Goal: Ask a question

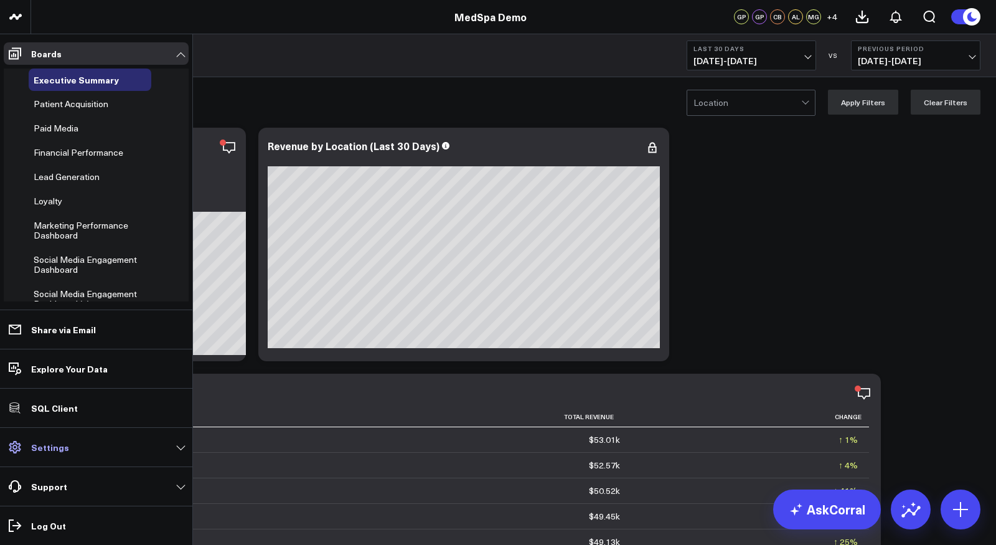
click at [58, 446] on p "Settings" at bounding box center [50, 447] width 38 height 10
click at [54, 451] on p "Settings" at bounding box center [50, 447] width 38 height 10
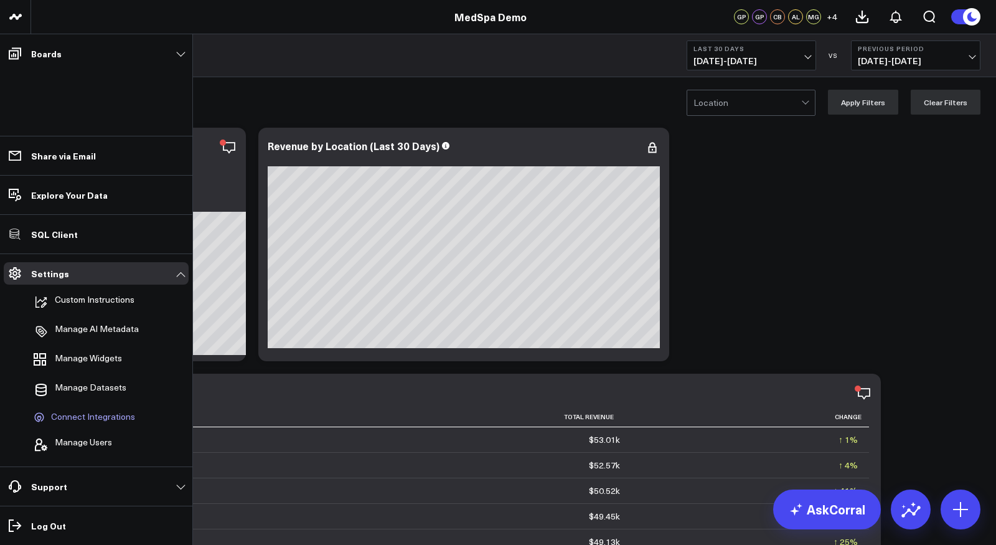
click at [72, 416] on span "Connect Integrations" at bounding box center [93, 416] width 84 height 11
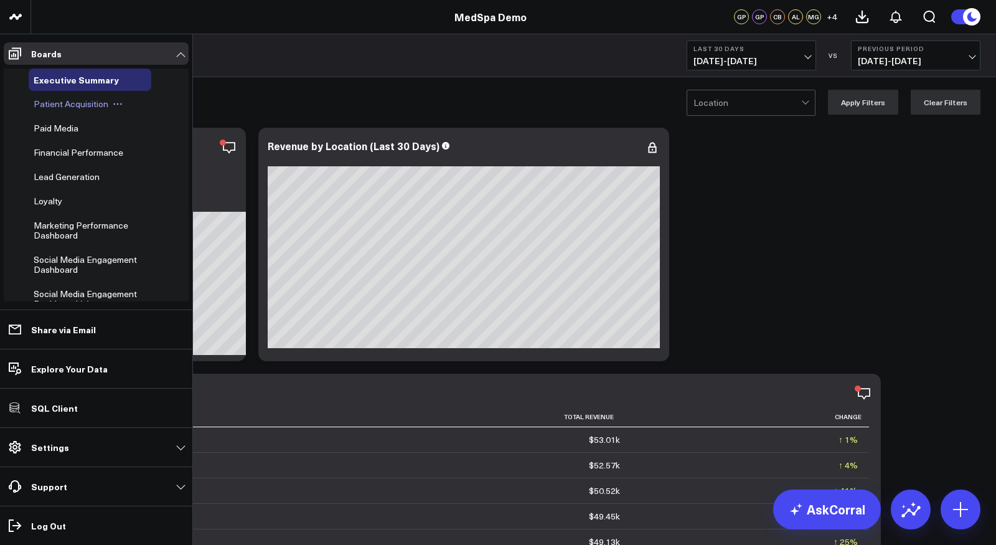
click at [58, 108] on span "Patient Acquisition" at bounding box center [71, 104] width 75 height 12
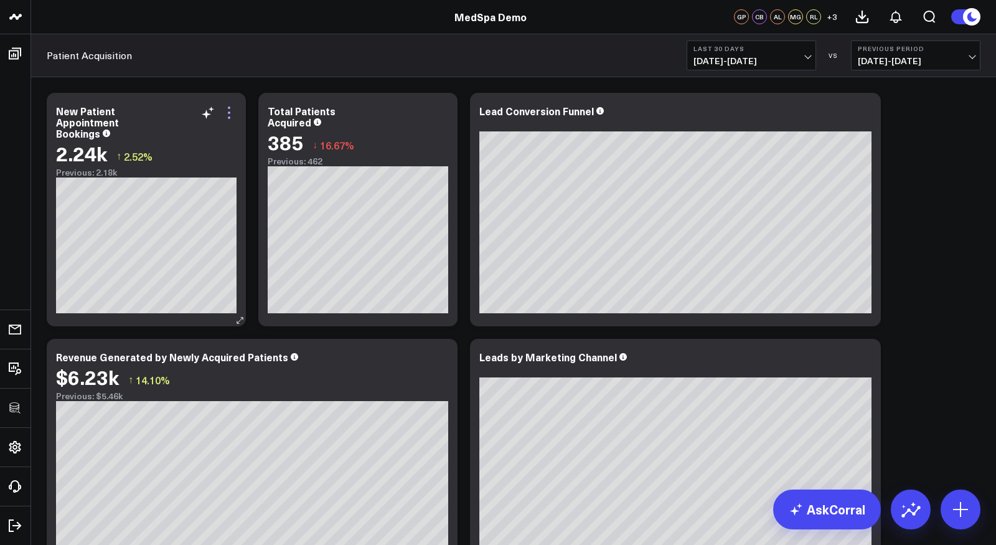
click at [230, 119] on icon at bounding box center [229, 112] width 15 height 15
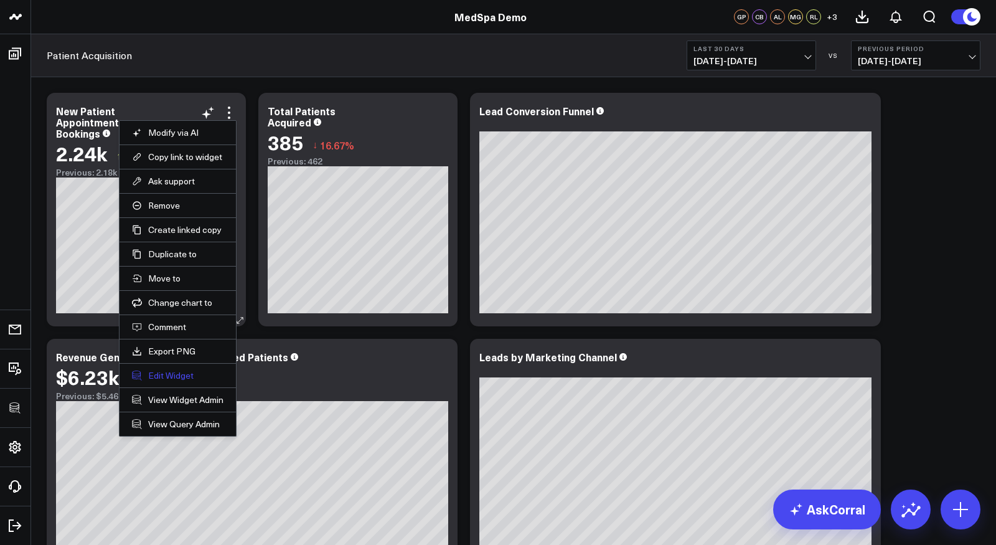
click at [175, 370] on button "Edit Widget" at bounding box center [177, 375] width 91 height 11
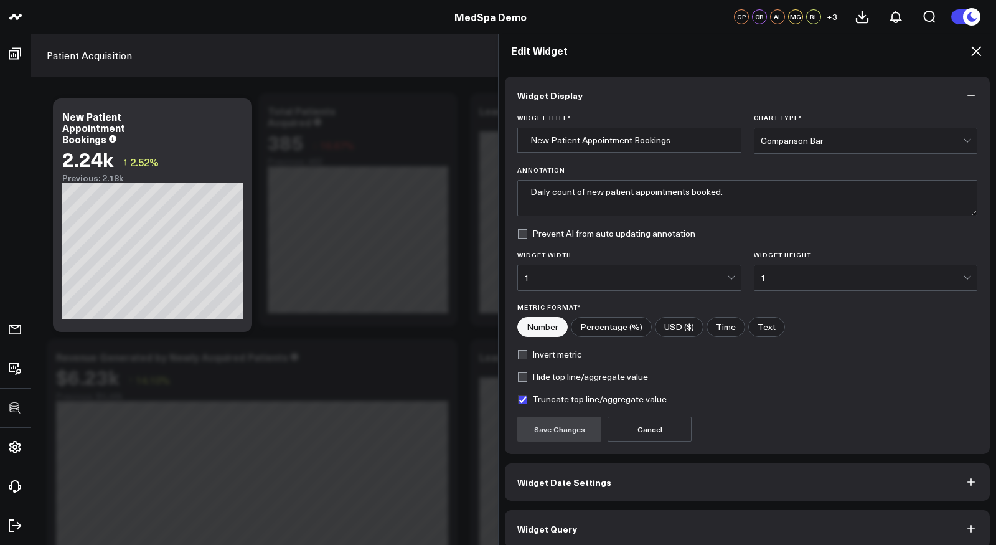
click at [564, 527] on span "Widget Query" at bounding box center [547, 528] width 60 height 10
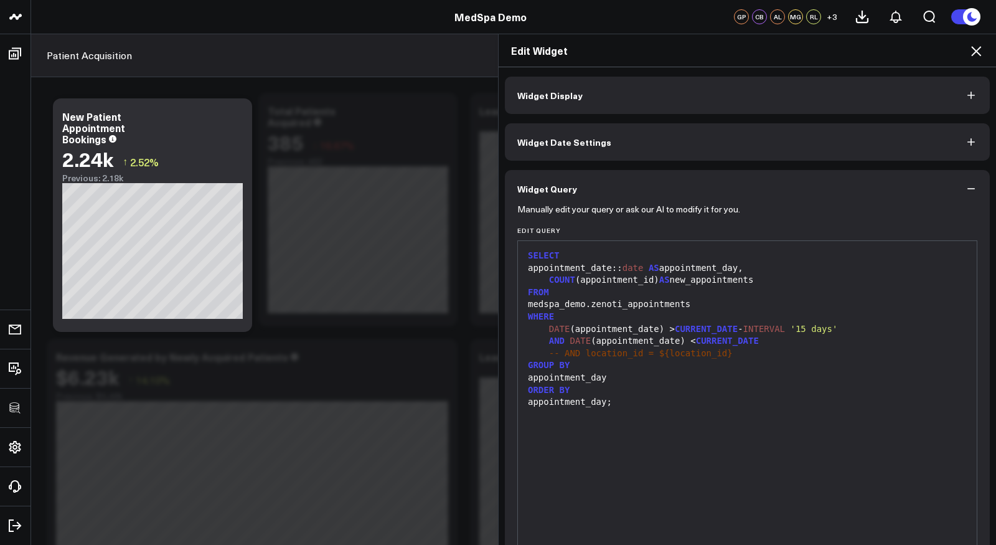
click at [975, 51] on icon at bounding box center [976, 51] width 10 height 10
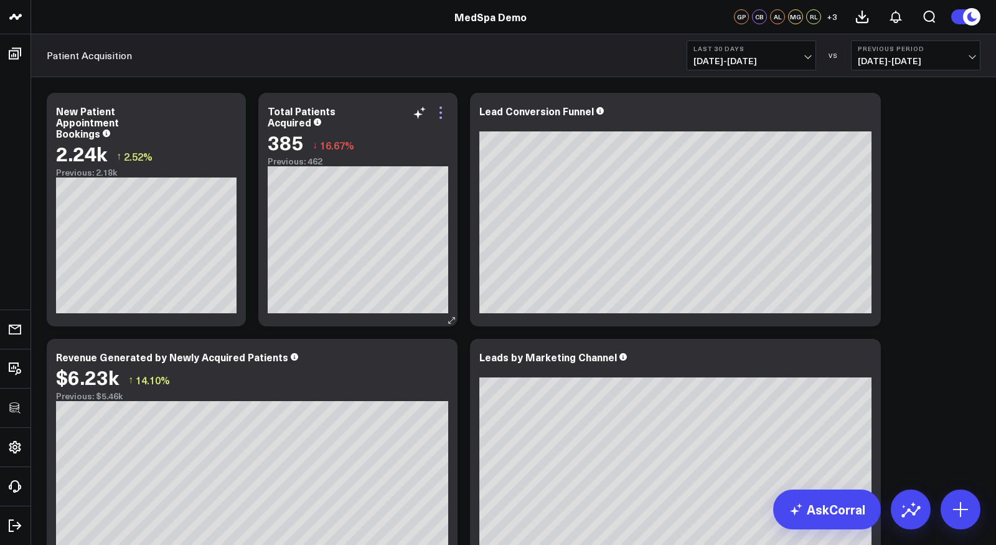
click at [439, 113] on icon at bounding box center [440, 112] width 2 height 2
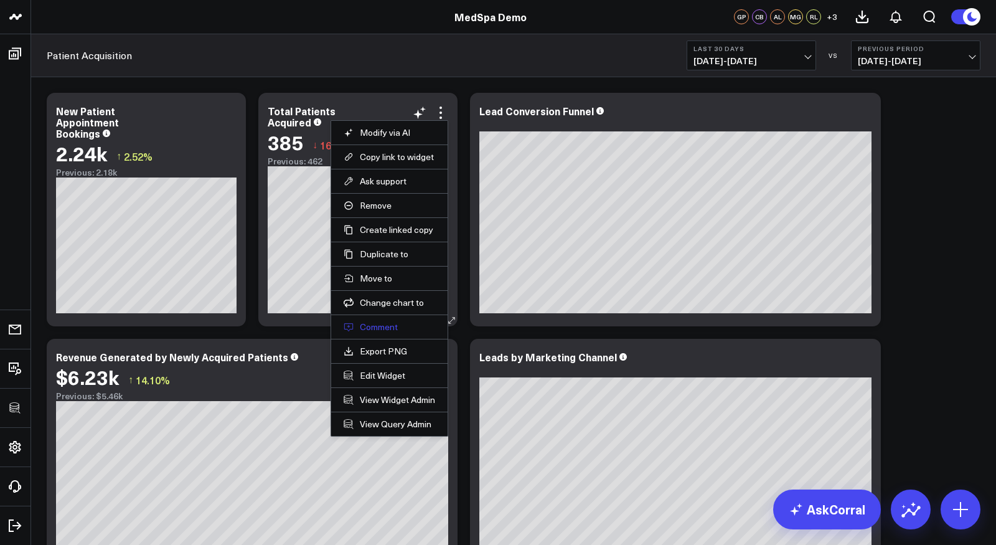
click at [372, 322] on button "Comment" at bounding box center [389, 326] width 91 height 11
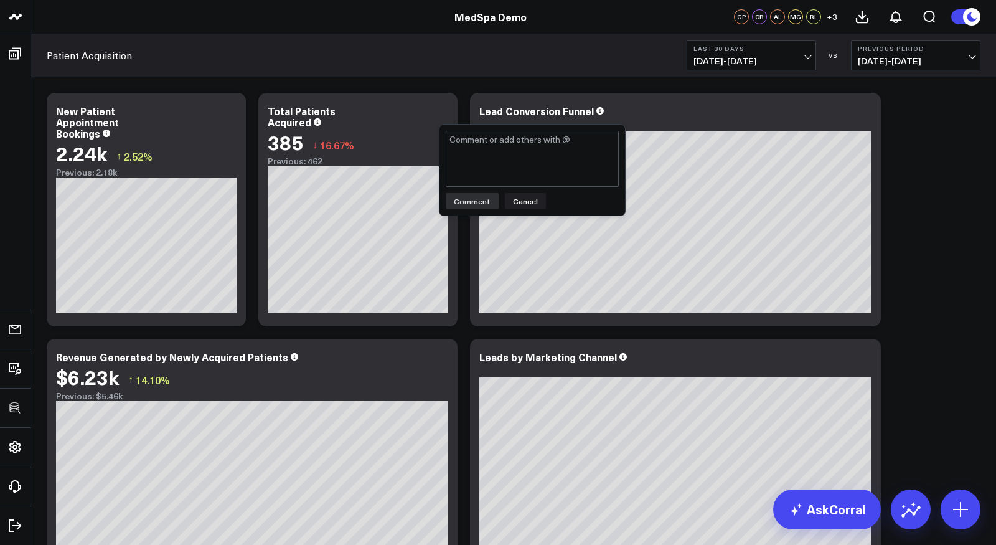
click at [516, 209] on div "Comment Cancel" at bounding box center [531, 169] width 185 height 91
click at [836, 512] on link "AskCorral" at bounding box center [827, 509] width 108 height 40
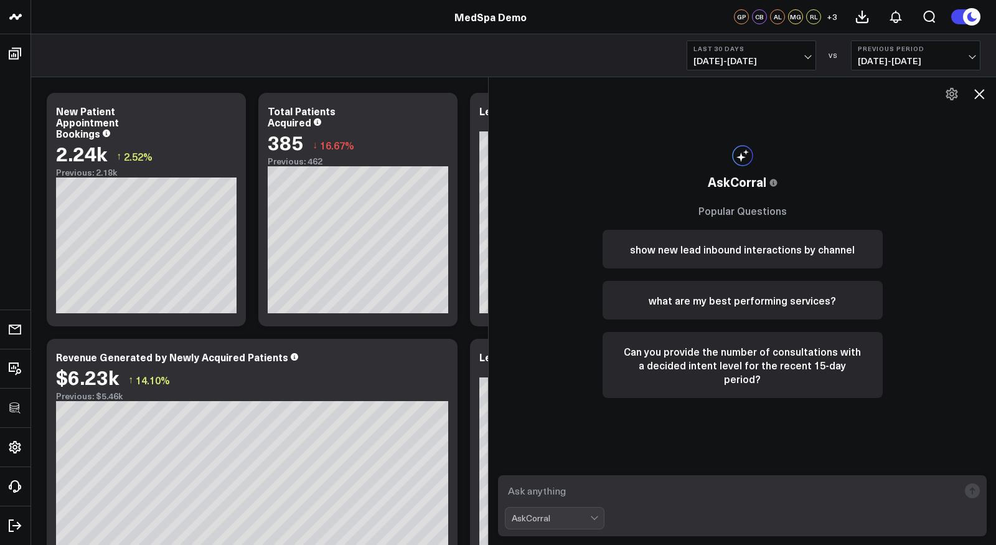
click at [738, 485] on textarea at bounding box center [732, 490] width 454 height 22
type textarea "what are my best performing services?"
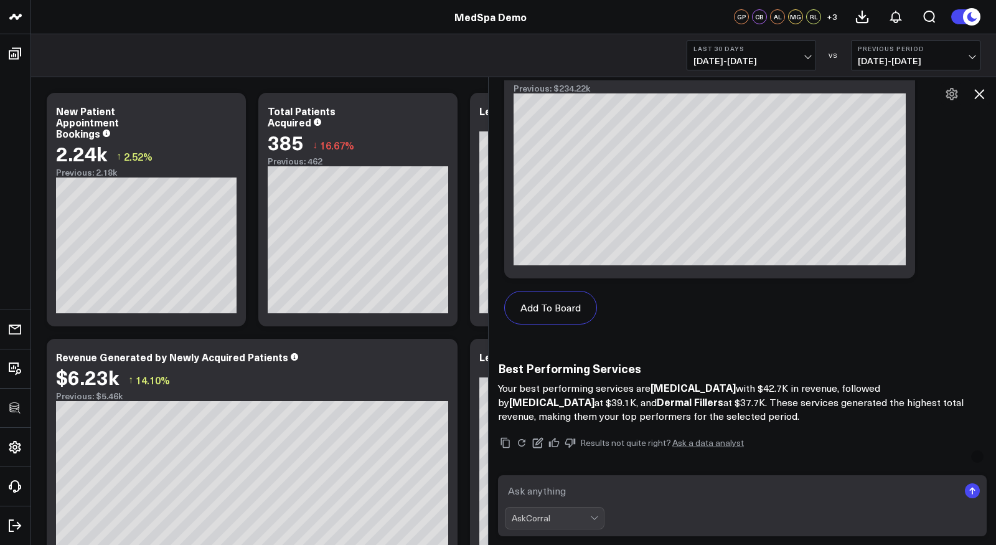
scroll to position [1074, 0]
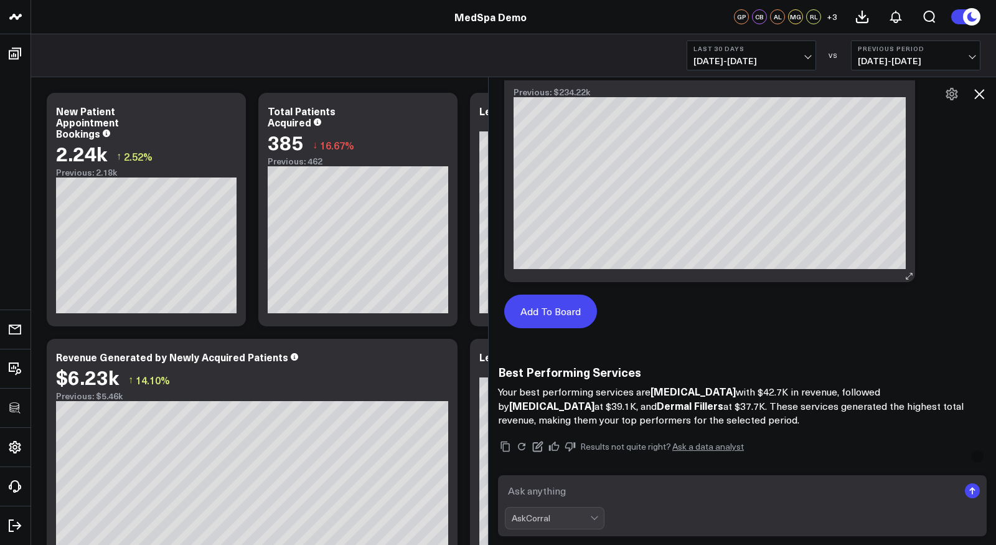
click at [545, 309] on button "Add To Board" at bounding box center [550, 311] width 93 height 34
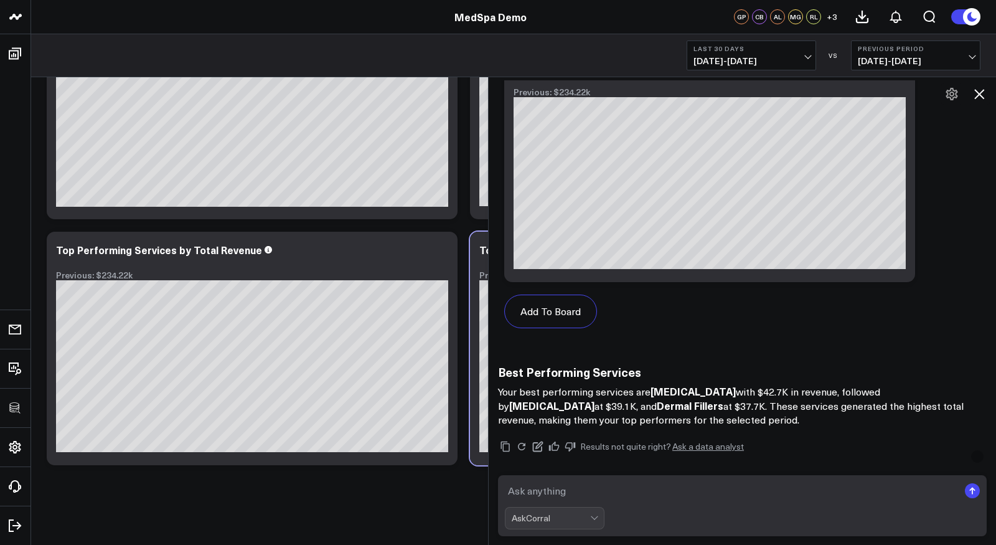
scroll to position [1219, 0]
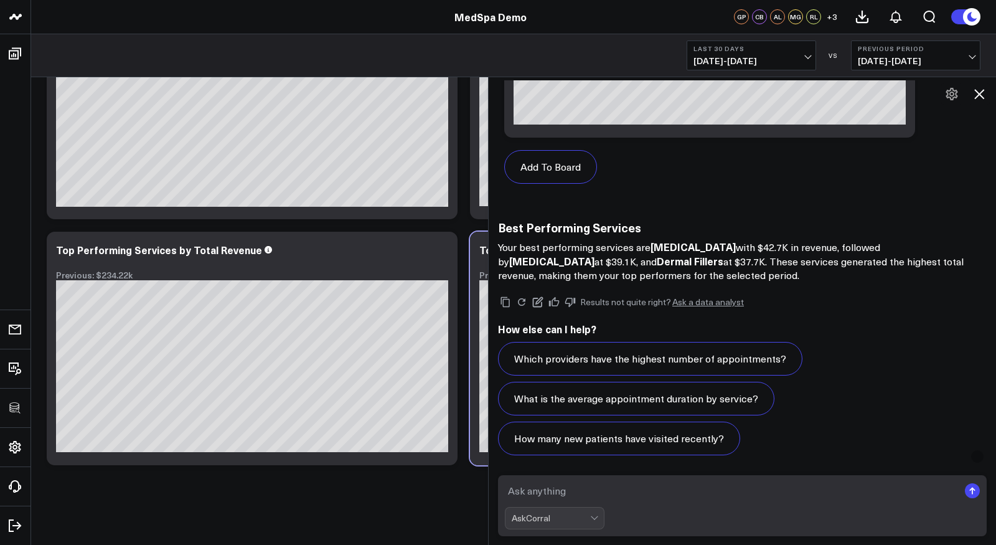
click at [625, 497] on textarea at bounding box center [732, 490] width 454 height 22
click at [980, 96] on icon at bounding box center [978, 94] width 15 height 15
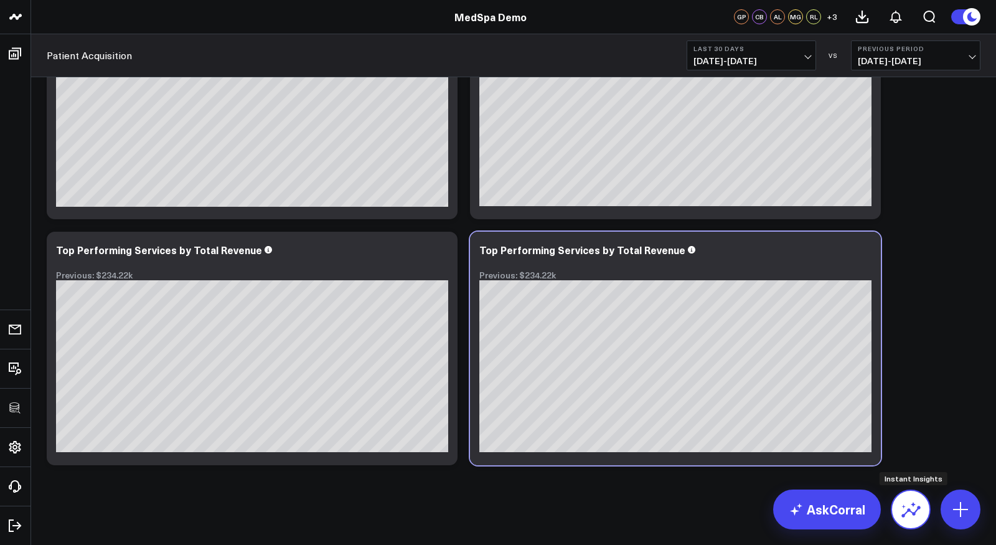
click at [917, 511] on icon at bounding box center [911, 509] width 20 height 20
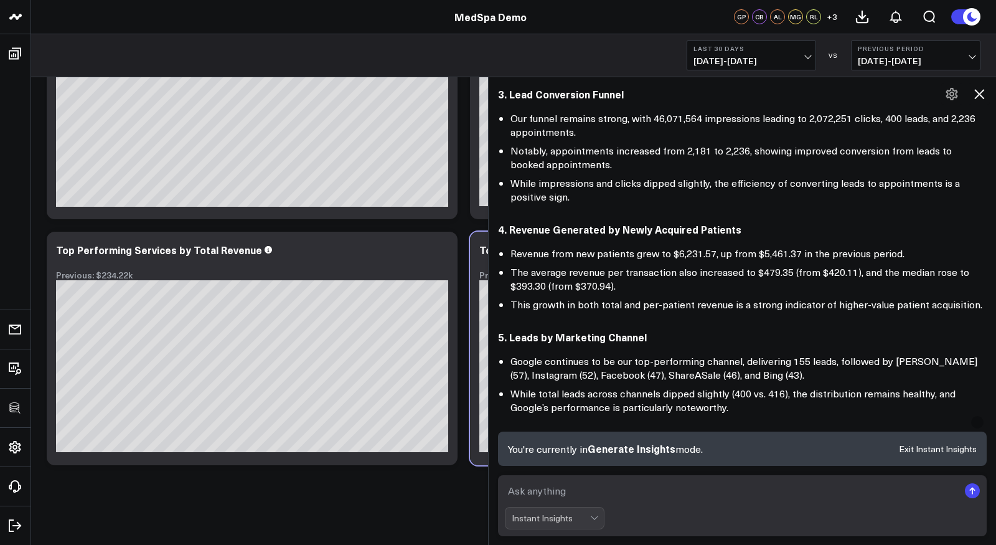
scroll to position [301, 0]
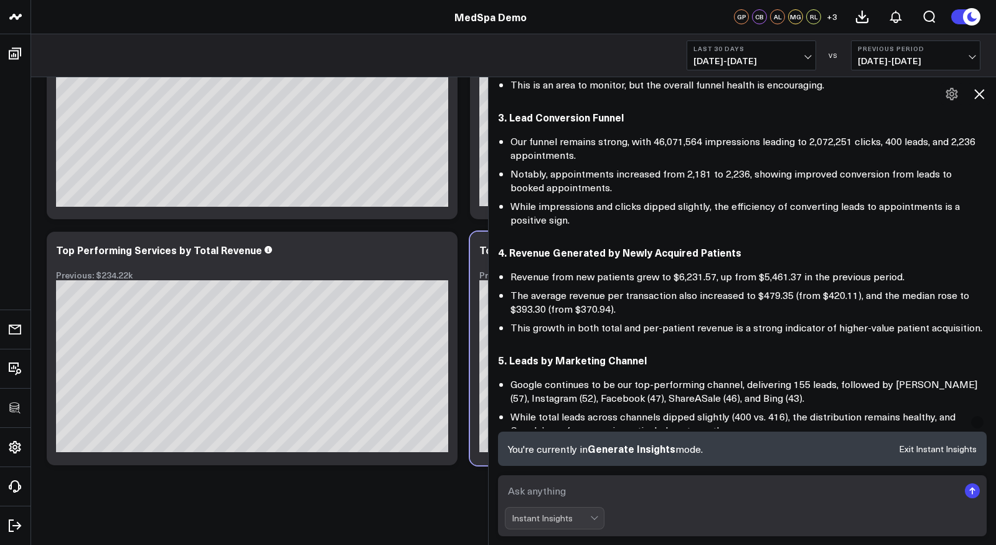
click at [977, 96] on icon at bounding box center [979, 94] width 10 height 10
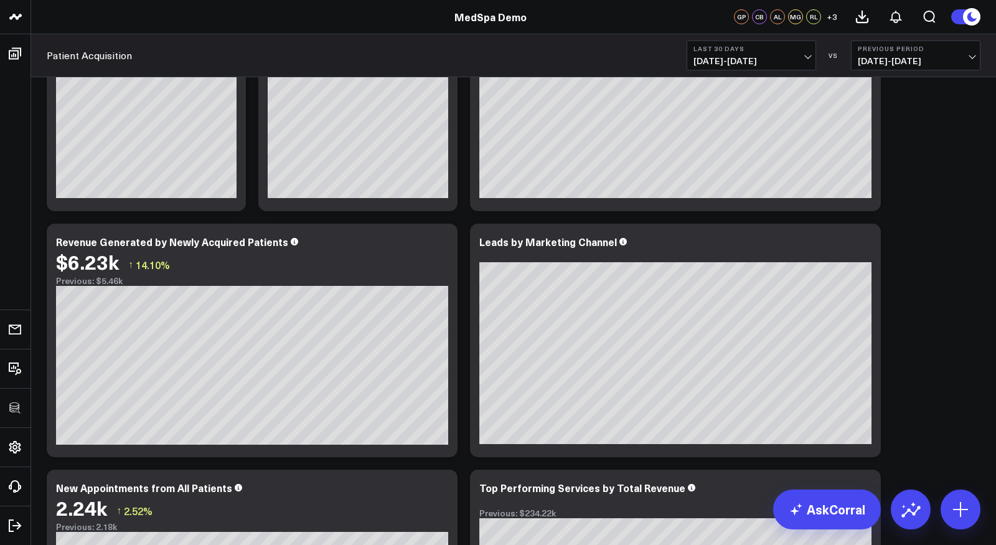
scroll to position [0, 0]
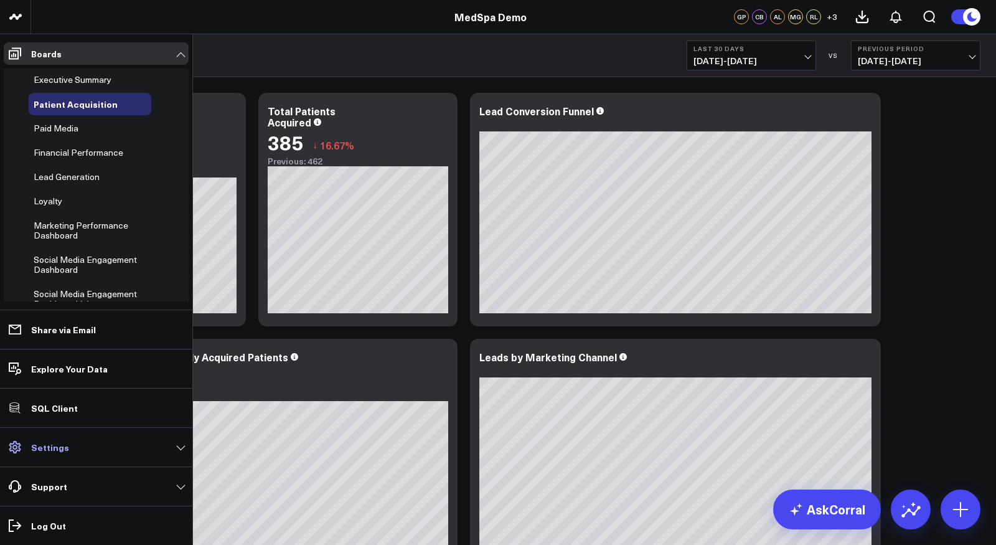
click at [70, 452] on link "Settings" at bounding box center [96, 447] width 185 height 22
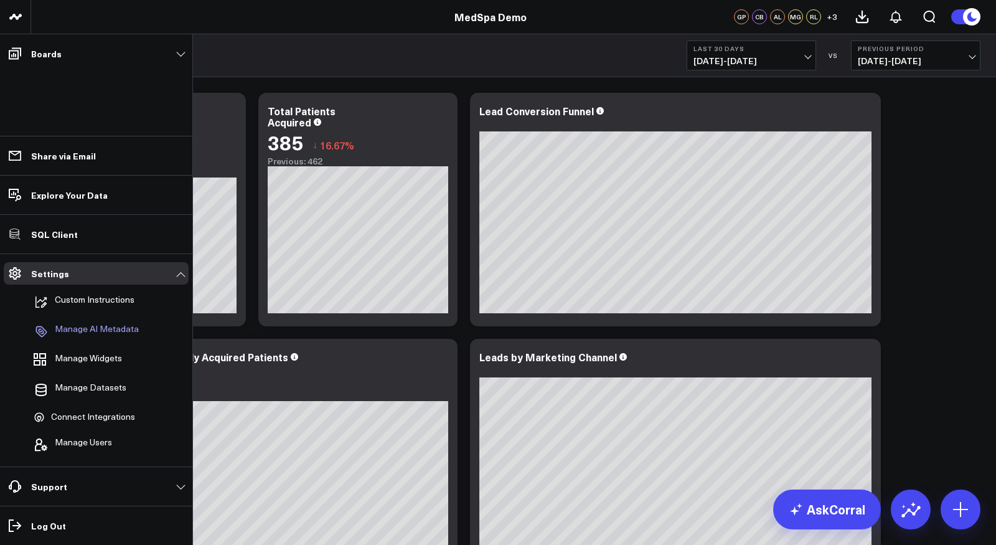
click at [106, 326] on p "Manage AI Metadata" at bounding box center [97, 331] width 84 height 15
